Goal: Transaction & Acquisition: Purchase product/service

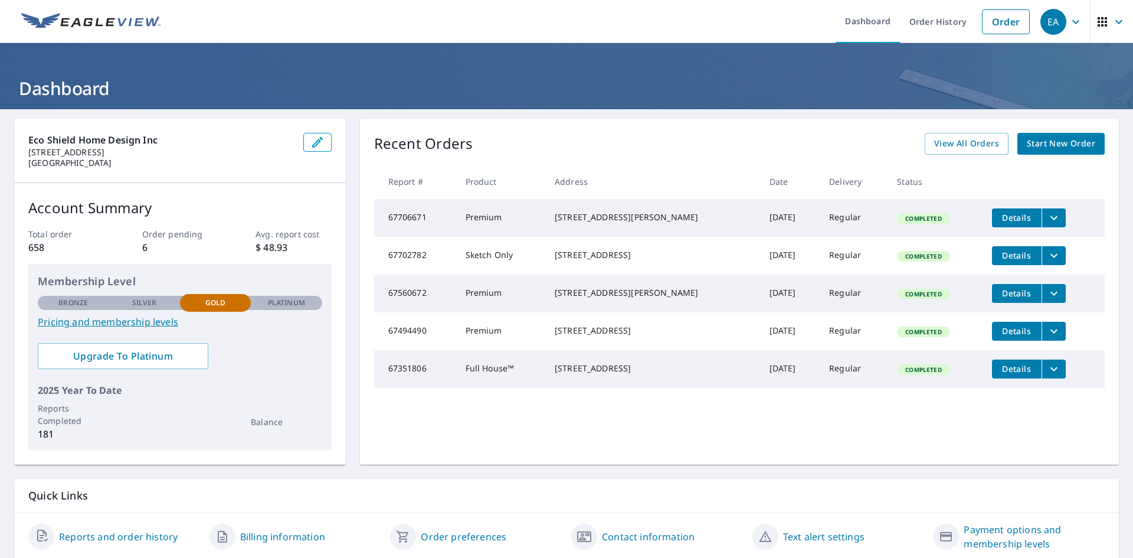
click at [1057, 141] on span "Start New Order" at bounding box center [1061, 143] width 68 height 15
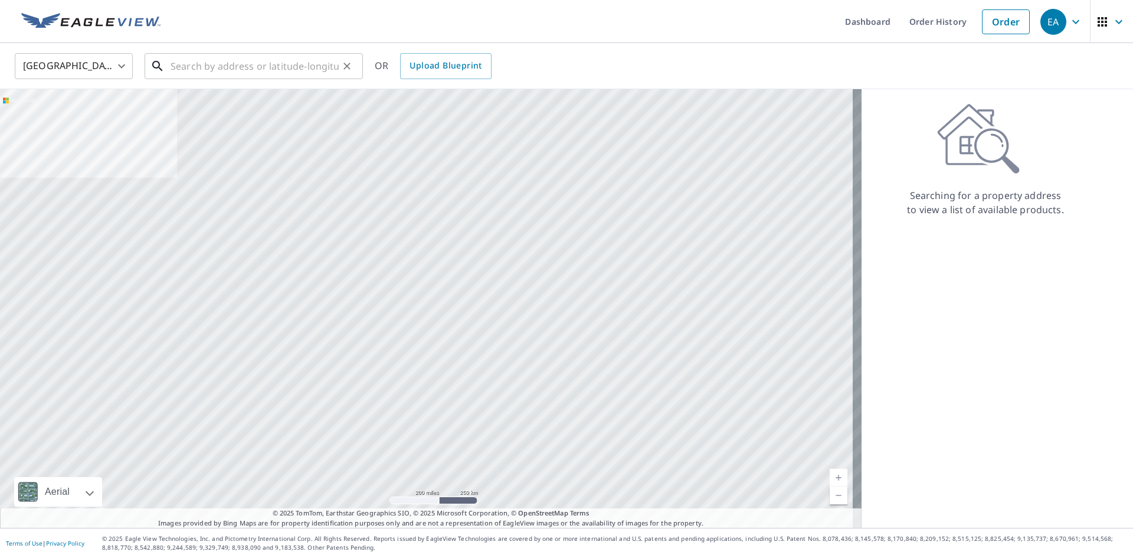
click at [218, 66] on input "text" at bounding box center [255, 66] width 168 height 33
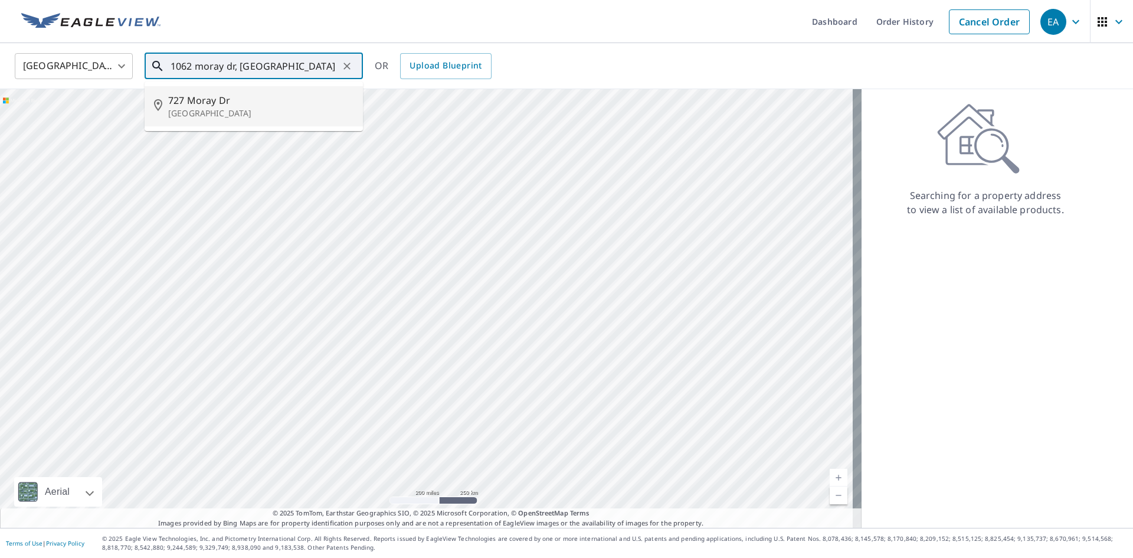
click at [276, 109] on p "[GEOGRAPHIC_DATA]" at bounding box center [260, 113] width 185 height 12
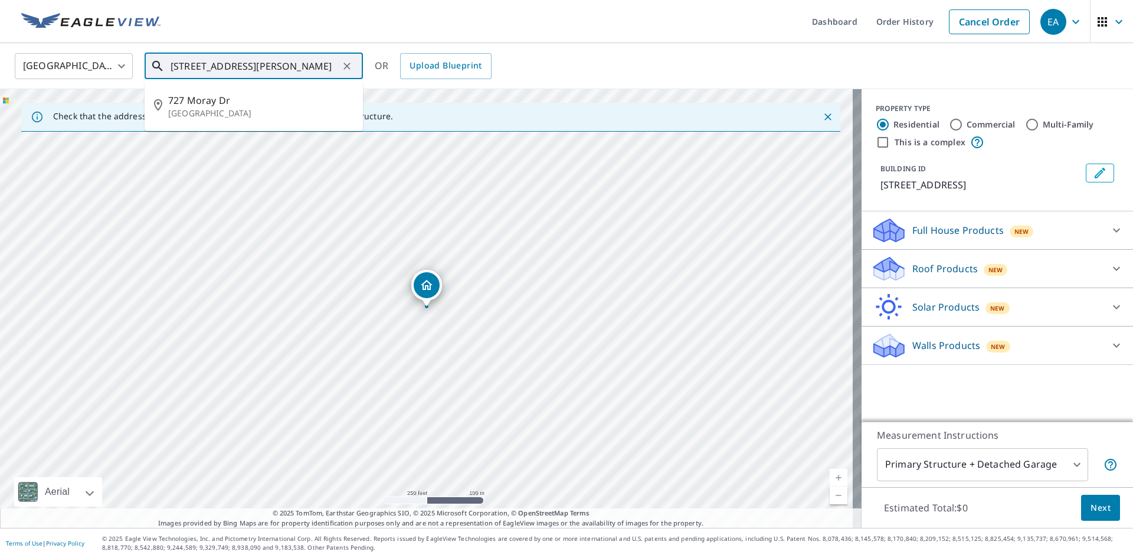
click at [274, 64] on input "[STREET_ADDRESS][PERSON_NAME]" at bounding box center [255, 66] width 168 height 33
click at [190, 68] on input "[STREET_ADDRESS][PERSON_NAME]" at bounding box center [255, 66] width 168 height 33
click at [290, 30] on ul "Dashboard Order History Cancel Order" at bounding box center [602, 21] width 868 height 43
drag, startPoint x: 328, startPoint y: 70, endPoint x: 289, endPoint y: 68, distance: 39.0
click at [289, 68] on input "[STREET_ADDRESS][PERSON_NAME]" at bounding box center [255, 66] width 168 height 33
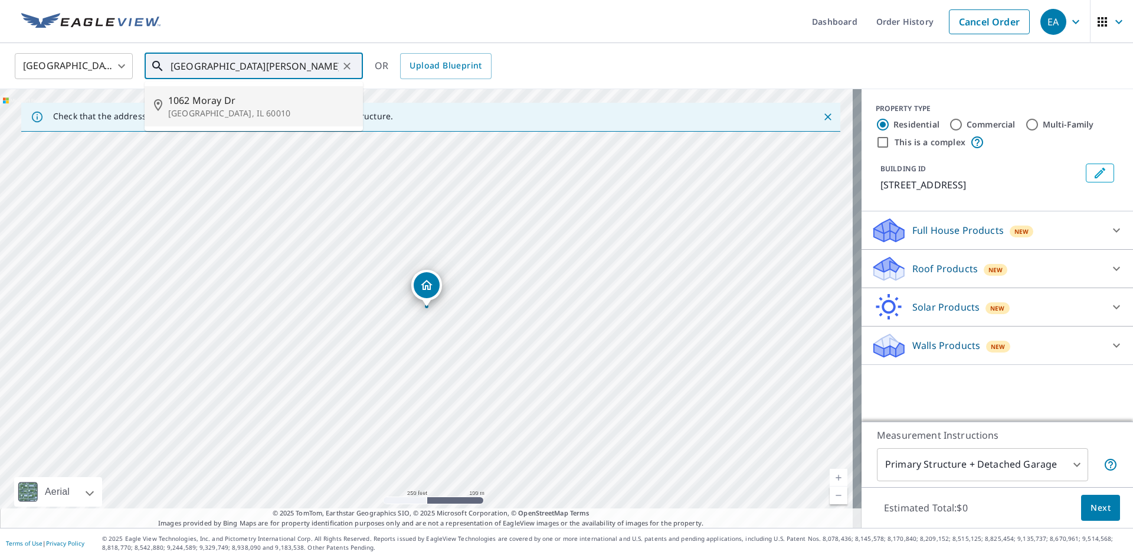
click at [239, 116] on p "[GEOGRAPHIC_DATA], IL 60010" at bounding box center [260, 113] width 185 height 12
type input "[STREET_ADDRESS][PERSON_NAME]"
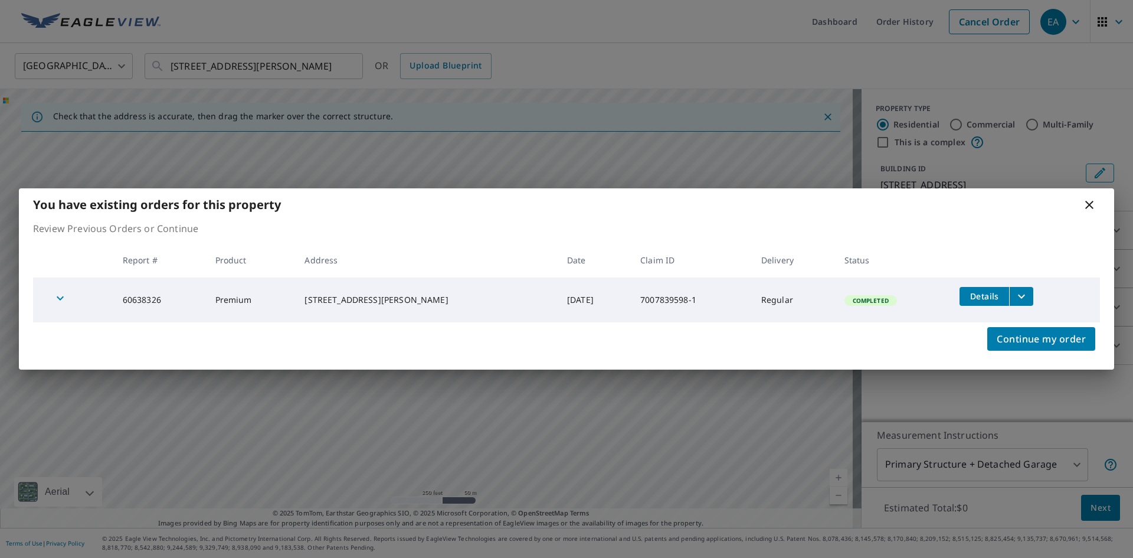
click at [644, 51] on div "You have existing orders for this property Review Previous Orders or Continue R…" at bounding box center [566, 279] width 1133 height 558
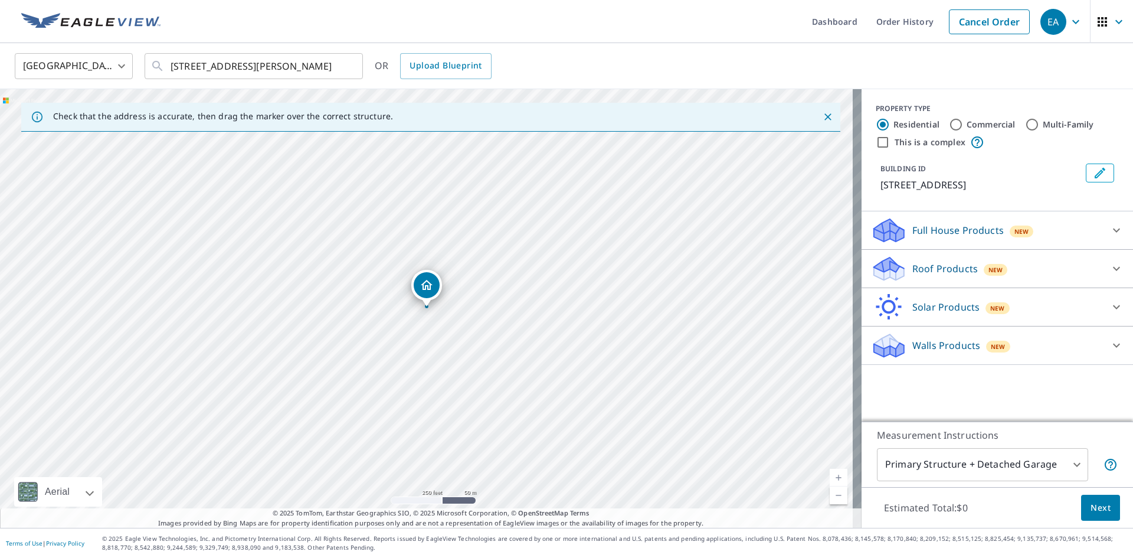
click at [644, 51] on div "United States [GEOGRAPHIC_DATA] ​ [STREET_ADDRESS] ​ OR Upload Blueprint" at bounding box center [566, 66] width 1133 height 46
click at [822, 115] on icon "Close" at bounding box center [828, 117] width 12 height 12
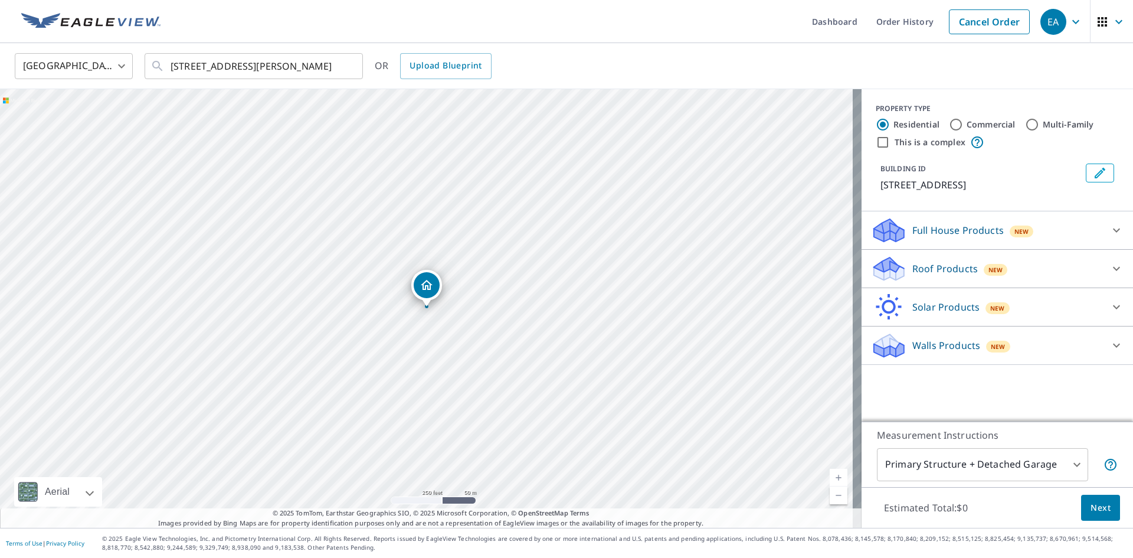
click at [536, 51] on div "United States [GEOGRAPHIC_DATA] ​ [STREET_ADDRESS] ​ OR Upload Blueprint" at bounding box center [566, 66] width 1133 height 46
click at [539, 43] on div "United States [GEOGRAPHIC_DATA] ​ [STREET_ADDRESS] ​ OR Upload Blueprint" at bounding box center [566, 66] width 1133 height 46
drag, startPoint x: 404, startPoint y: 236, endPoint x: 424, endPoint y: 307, distance: 74.2
click at [424, 307] on div "[STREET_ADDRESS][PERSON_NAME]" at bounding box center [431, 308] width 862 height 438
drag, startPoint x: 444, startPoint y: 260, endPoint x: 441, endPoint y: 254, distance: 7.1
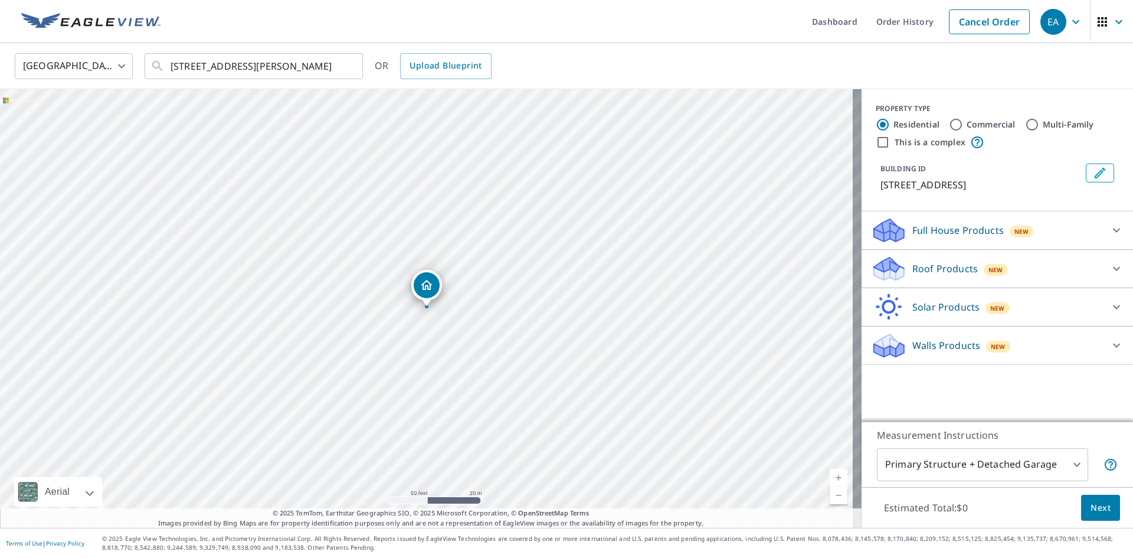
click at [627, 316] on div "[STREET_ADDRESS][PERSON_NAME]" at bounding box center [431, 308] width 862 height 438
drag, startPoint x: 364, startPoint y: 271, endPoint x: 466, endPoint y: 284, distance: 102.9
click at [466, 284] on div "[STREET_ADDRESS][PERSON_NAME]" at bounding box center [431, 308] width 862 height 438
drag, startPoint x: 403, startPoint y: 254, endPoint x: 392, endPoint y: 254, distance: 11.2
drag, startPoint x: 925, startPoint y: 269, endPoint x: 938, endPoint y: 280, distance: 17.2
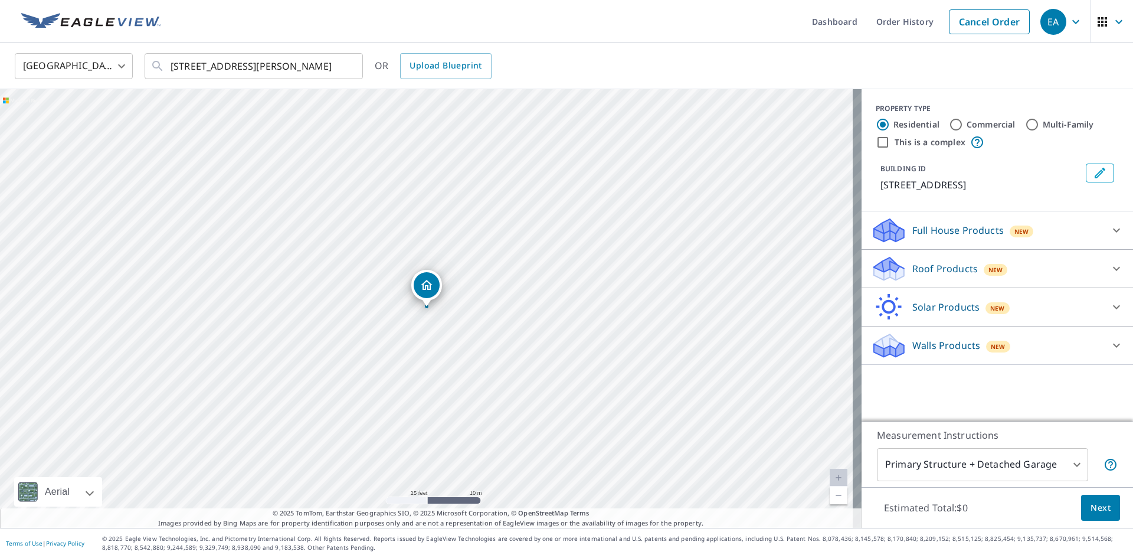
click at [924, 269] on p "Roof Products" at bounding box center [945, 268] width 66 height 14
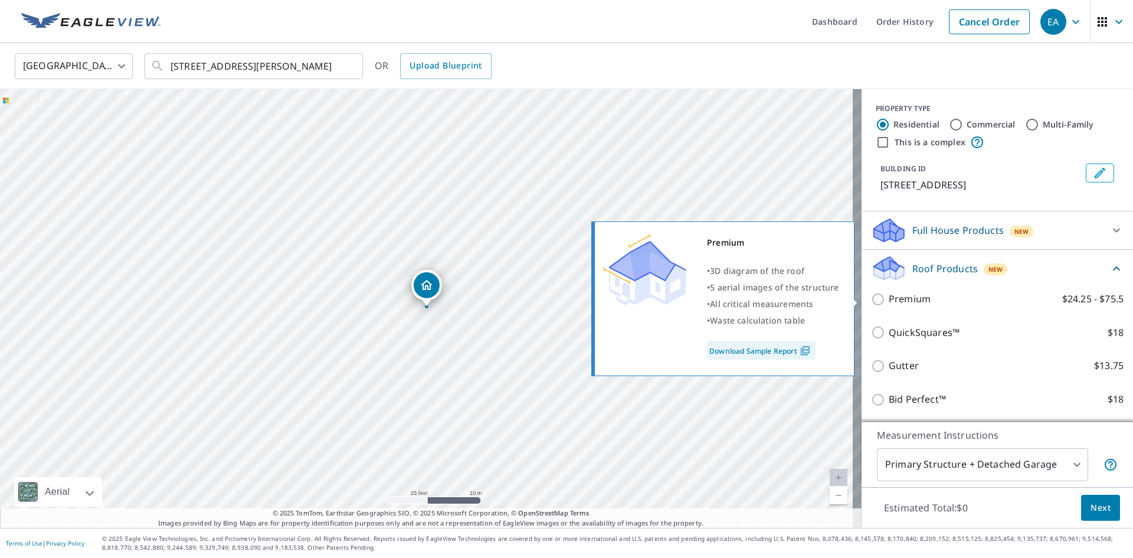
click at [871, 299] on input "Premium $24.25 - $75.5" at bounding box center [880, 299] width 18 height 14
checkbox input "true"
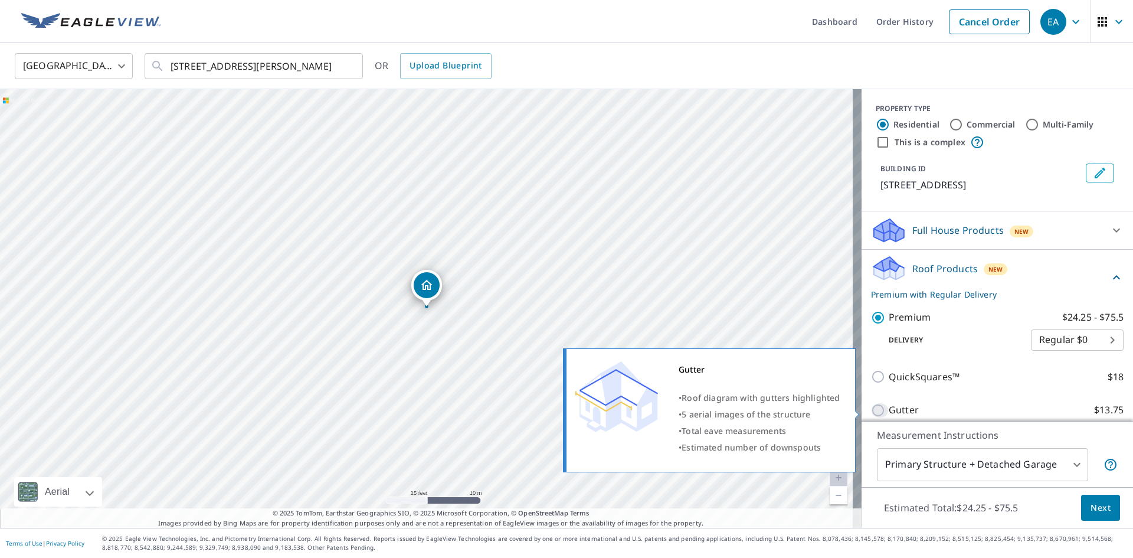
click at [872, 409] on input "Gutter $13.75" at bounding box center [880, 410] width 18 height 14
checkbox input "true"
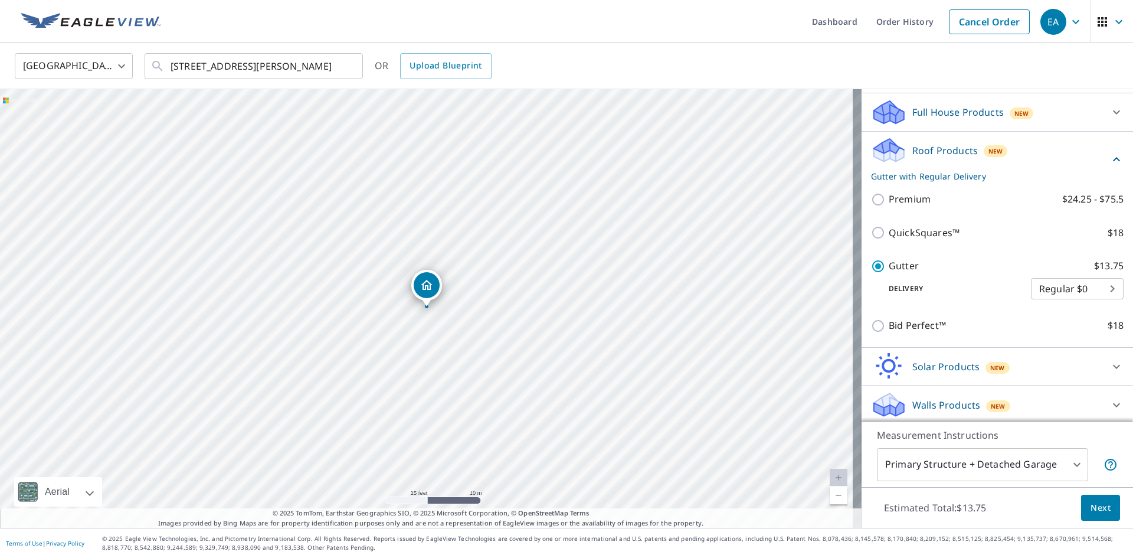
scroll to position [59, 0]
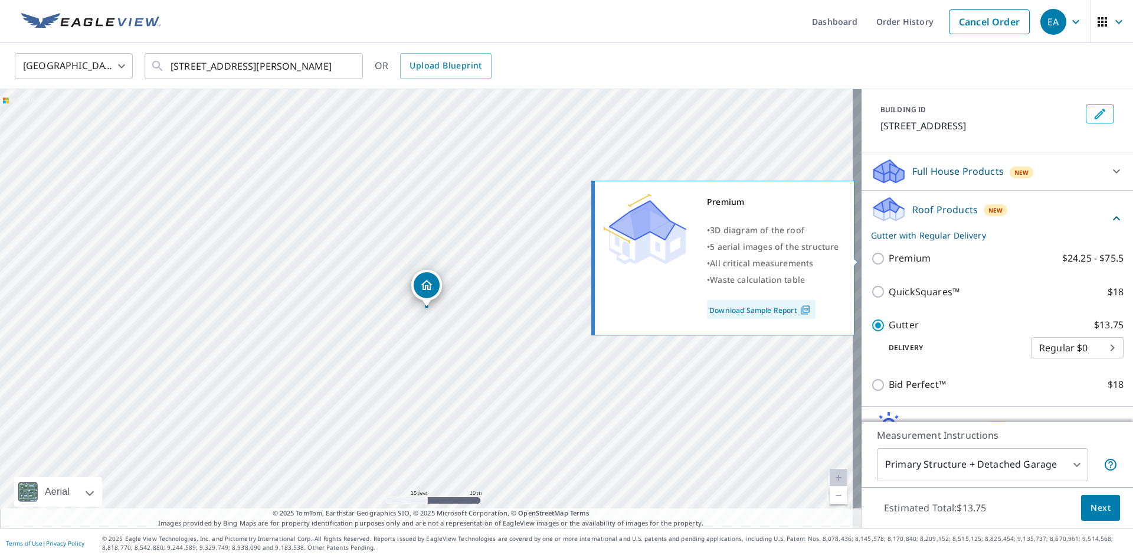
click at [873, 258] on input "Premium $24.25 - $75.5" at bounding box center [880, 258] width 18 height 14
checkbox input "true"
checkbox input "false"
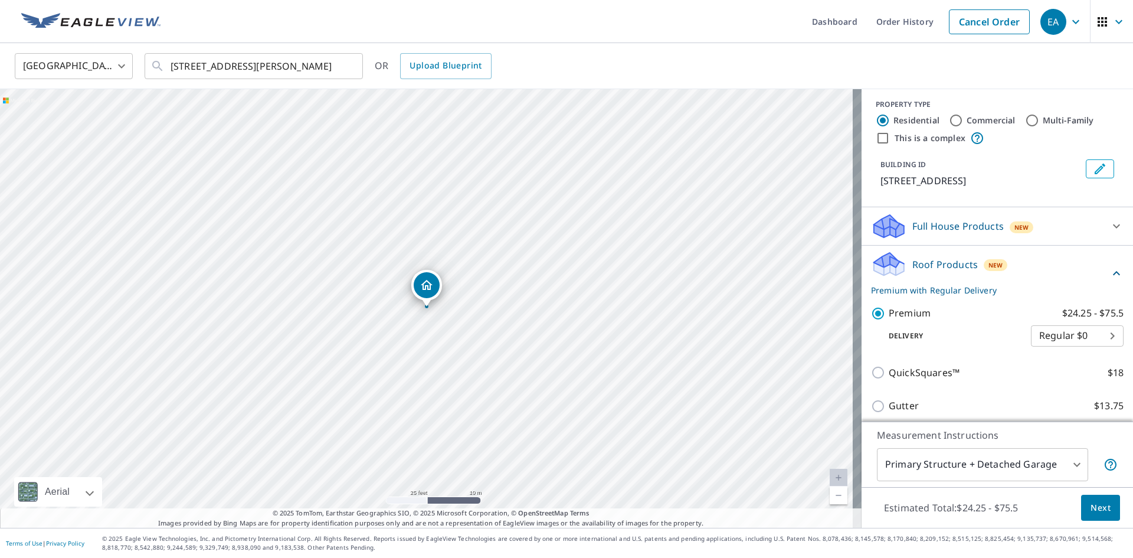
scroll to position [3, 0]
click at [1091, 512] on span "Next" at bounding box center [1101, 507] width 20 height 15
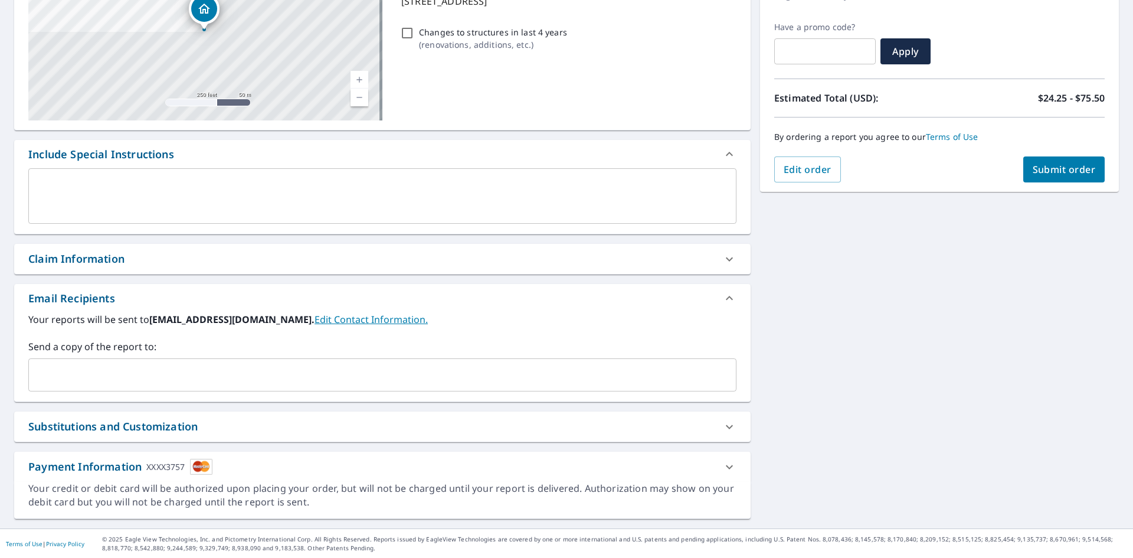
scroll to position [185, 0]
click at [271, 389] on div "​" at bounding box center [382, 374] width 708 height 33
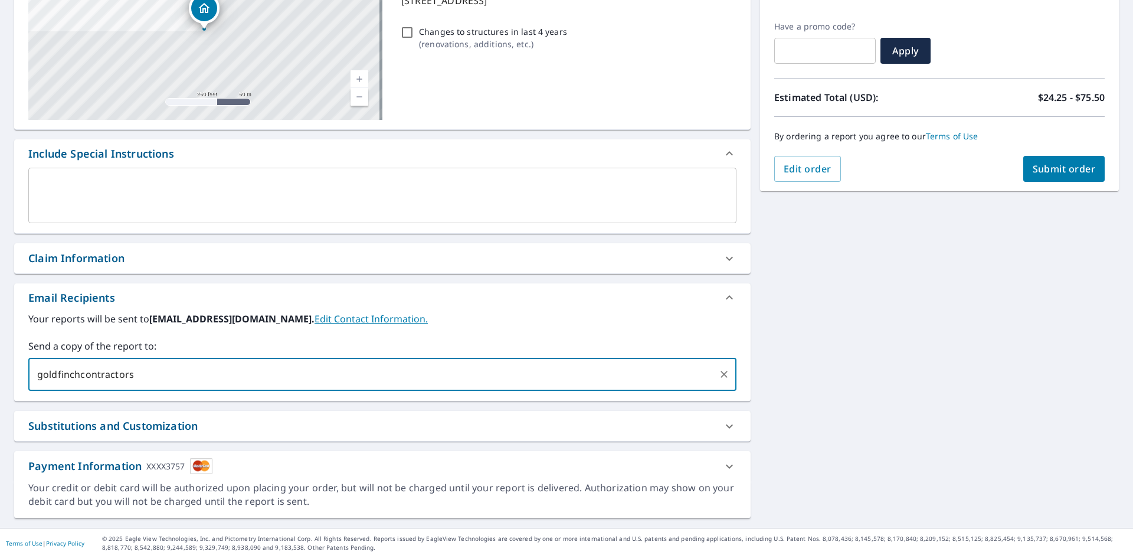
type input "[EMAIL_ADDRESS][DOMAIN_NAME]"
click at [503, 309] on div "Email Recipients Your reports will be sent to [EMAIL_ADDRESS][DOMAIN_NAME]. Edi…" at bounding box center [382, 342] width 736 height 118
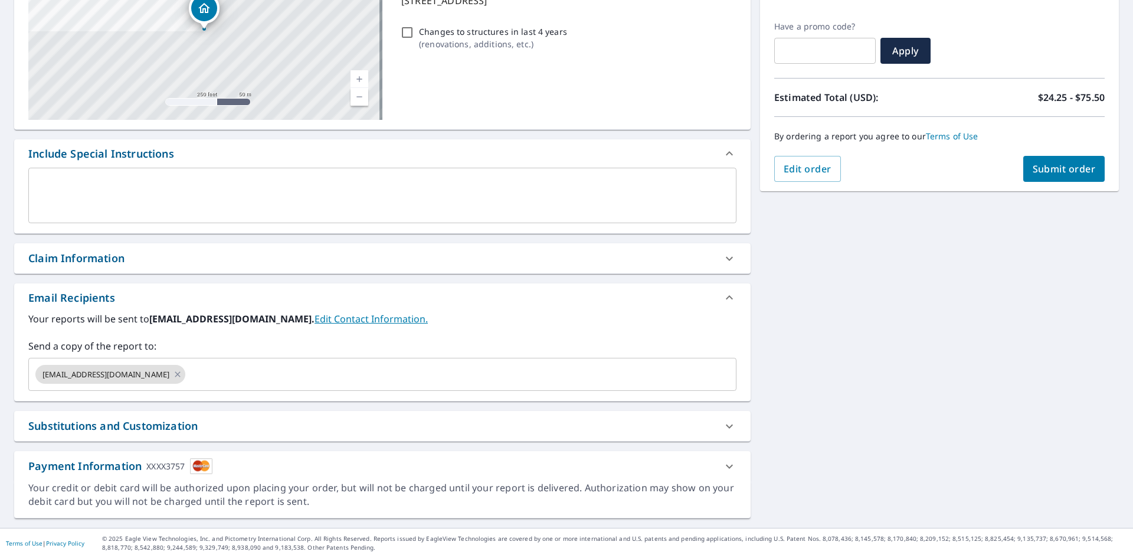
click at [754, 406] on div "[STREET_ADDRESS][GEOGRAPHIC_DATA] A standard road map Aerial A detailed look fr…" at bounding box center [566, 226] width 1133 height 604
click at [1055, 173] on span "Submit order" at bounding box center [1064, 168] width 63 height 13
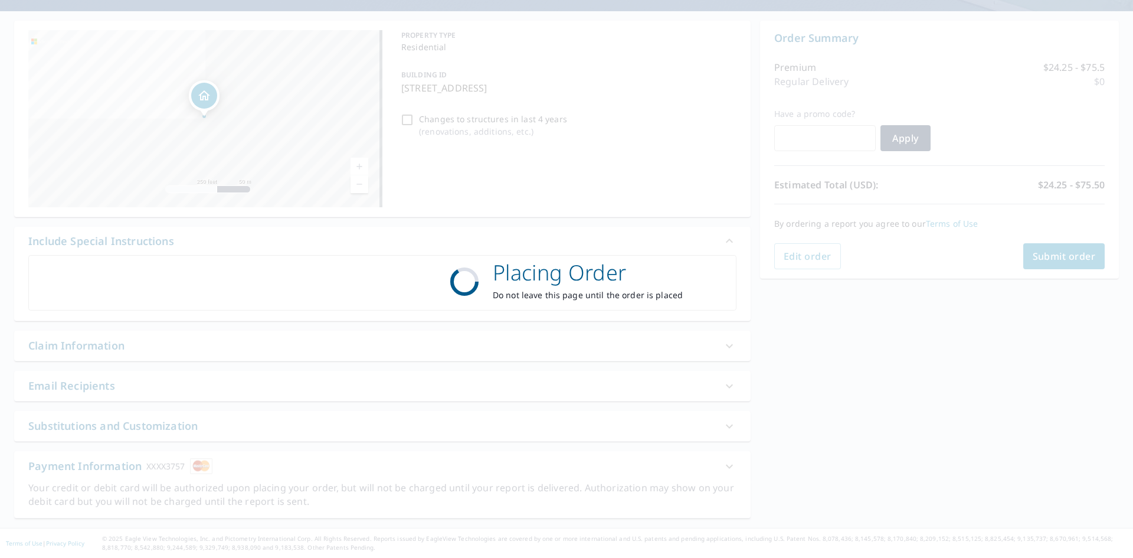
scroll to position [98, 0]
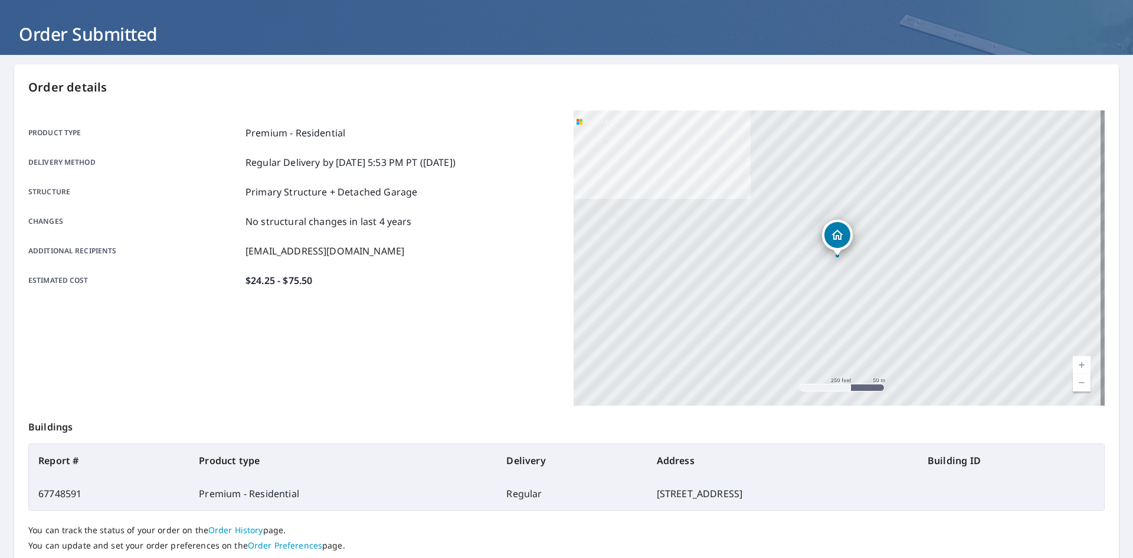
scroll to position [137, 0]
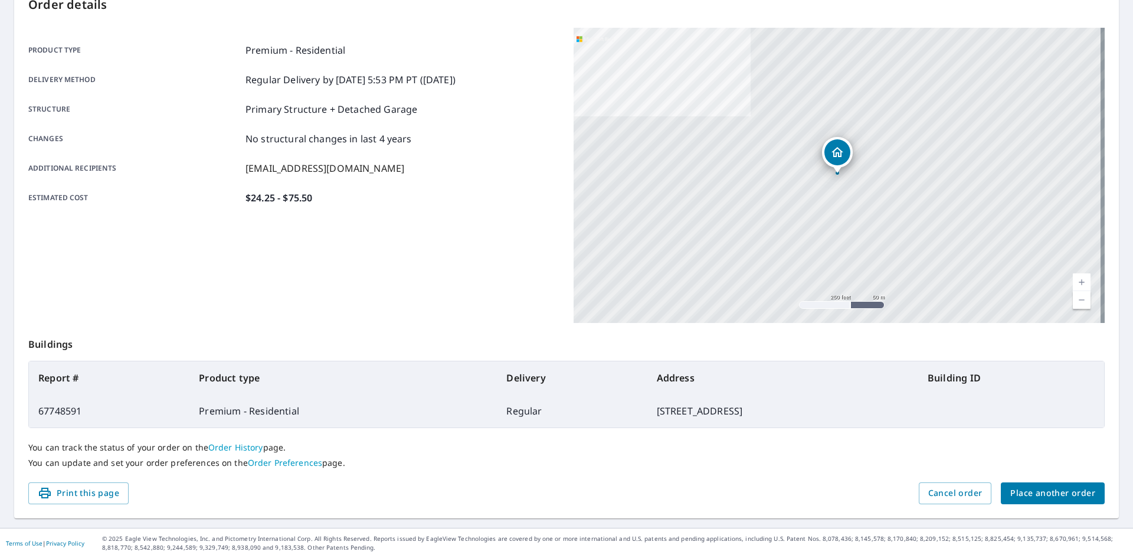
click at [1046, 484] on button "Place another order" at bounding box center [1053, 493] width 104 height 22
